Goal: Check status

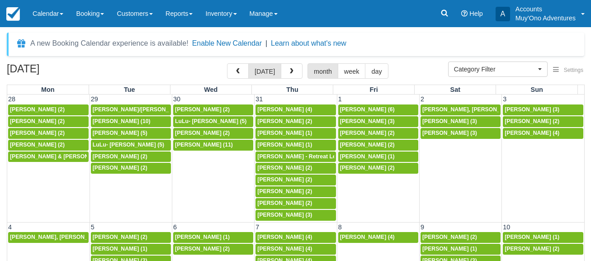
select select
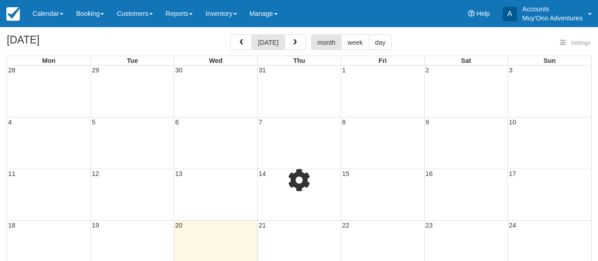
select select
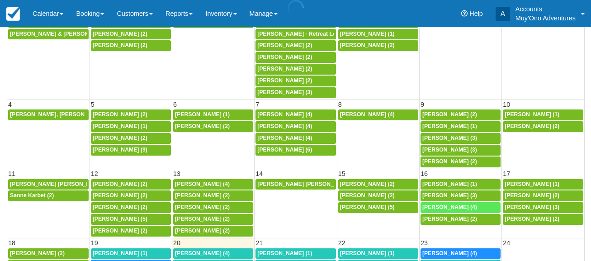
scroll to position [147, 0]
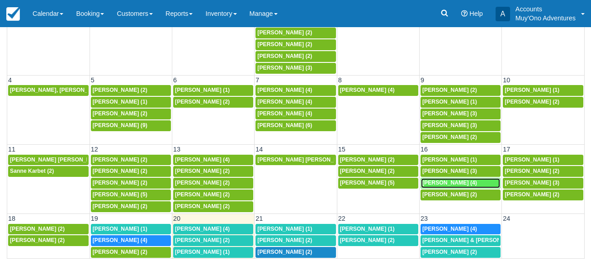
click at [429, 181] on span "[PERSON_NAME] (4)" at bounding box center [449, 183] width 55 height 6
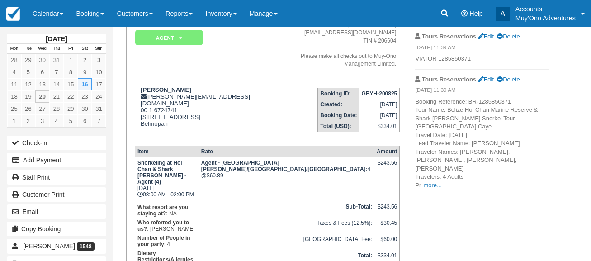
scroll to position [90, 0]
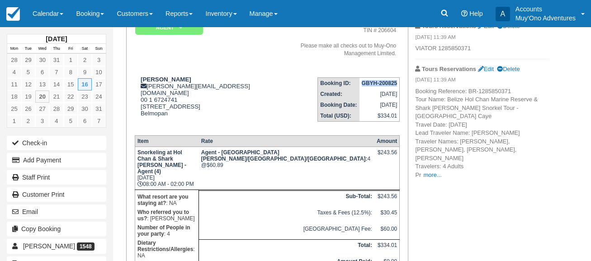
drag, startPoint x: 362, startPoint y: 73, endPoint x: 399, endPoint y: 72, distance: 37.1
click at [399, 78] on td "GBYH-200825" at bounding box center [379, 83] width 40 height 11
copy strong "GBYH-200825"
click at [142, 76] on strong "Kandise Mcwhorter" at bounding box center [166, 79] width 51 height 7
drag, startPoint x: 142, startPoint y: 70, endPoint x: 200, endPoint y: 69, distance: 57.9
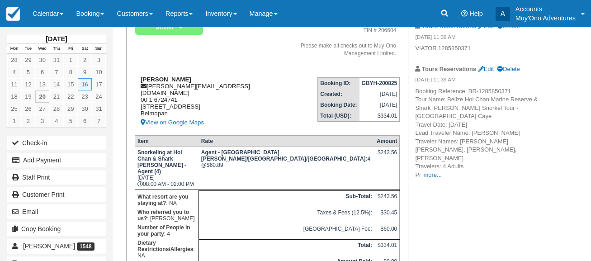
click at [200, 76] on div "Kandise Mcwhorter kelvin@muy-ono.com 00 1 6724741 54 Hummingbird Highway Belmop…" at bounding box center [203, 102] width 136 height 52
copy strong "Kandise Mcwhorter"
click at [435, 171] on link "more..." at bounding box center [432, 174] width 18 height 7
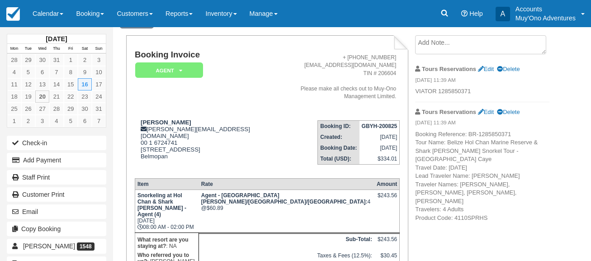
scroll to position [0, 0]
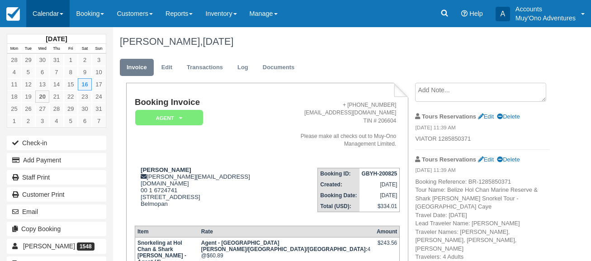
click at [62, 11] on link "Calendar" at bounding box center [47, 13] width 43 height 27
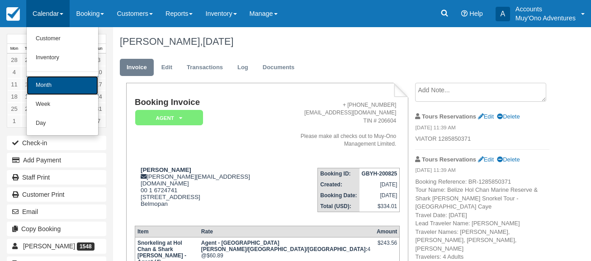
click at [61, 81] on link "Month" at bounding box center [62, 85] width 71 height 19
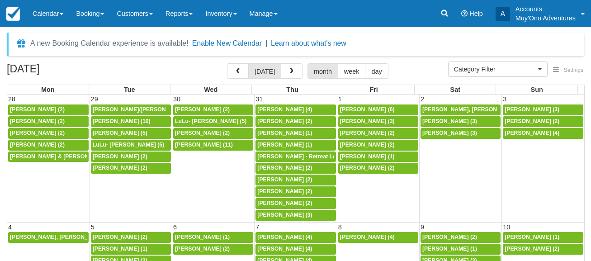
select select
